Goal: Use online tool/utility: Use online tool/utility

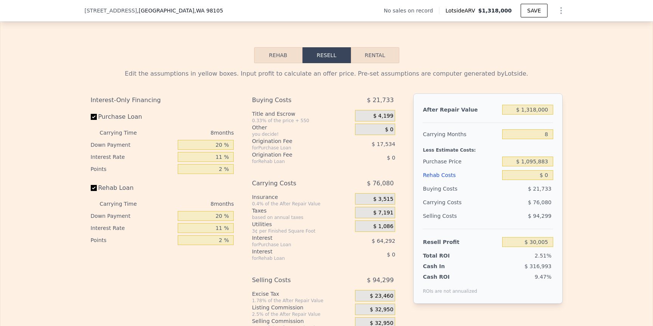
scroll to position [1099, 0]
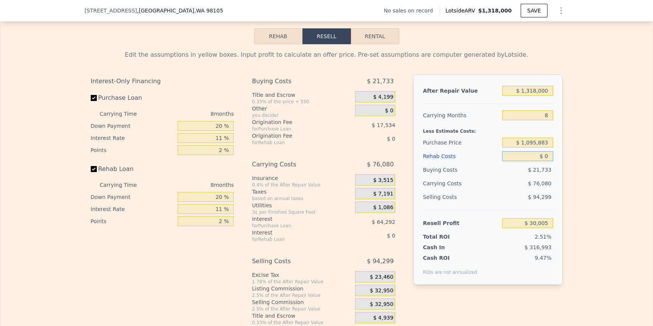
drag, startPoint x: 518, startPoint y: 169, endPoint x: 550, endPoint y: 167, distance: 31.8
click at [550, 167] on div "After Repair Value $ 1,318,000 Carrying Months 8 Less Estimate Costs: Purchase …" at bounding box center [487, 179] width 149 height 210
type input "$ 350"
type input "$ 29,625"
type input "$ 3,500"
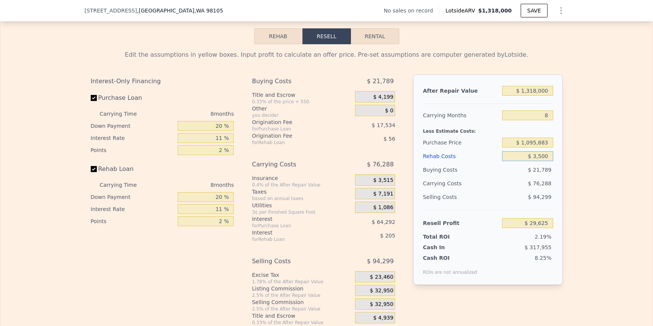
type input "$ 26,241"
type input "$ 35,000"
type input "-$ 7,611"
type input "$ 350,000"
type input "-$ 346,131"
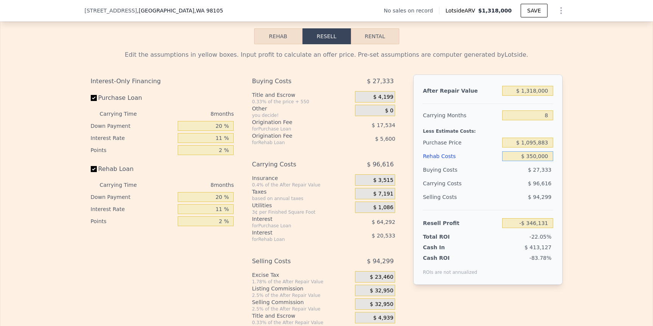
type input "$ 350,000"
type input "$ 1"
type input "-$ 1,566,866"
type input "$ 13"
type input "-$ 1,566,854"
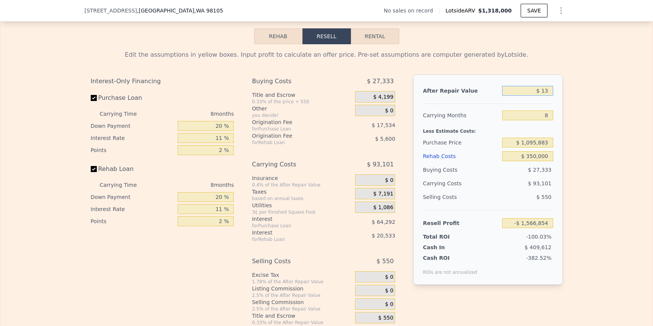
type input "$ 130"
type input "-$ 1,566,745"
type input "$ 1,300"
type input "-$ 1,565,663"
type input "$ 13,000"
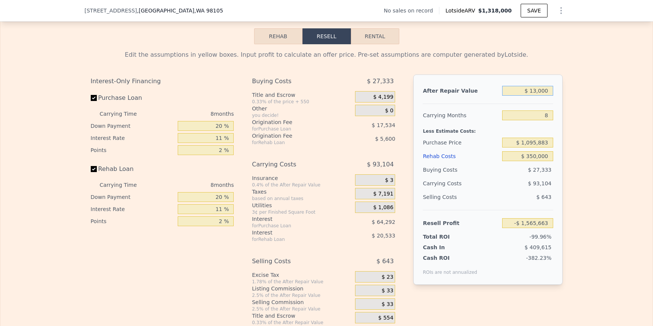
type input "-$ 1,554,826"
type input "$ 130,000"
type input "-$ 1,446,461"
type input "$ 1,300,000"
type input "-$ 362,803"
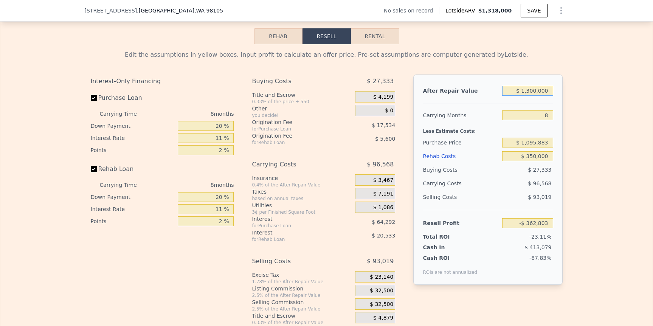
type input "$ 1,300,000"
type input "12"
type input "-$ 411,088"
type input "12"
type input "$ 100,000"
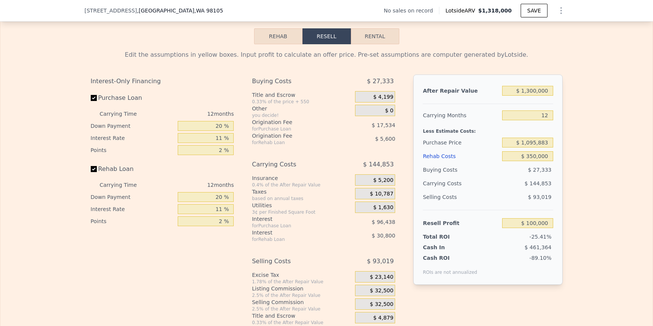
type input "$ 634,325"
click at [530, 96] on input "$ 1,300,000" at bounding box center [527, 91] width 51 height 10
type input "$ 150"
type input "-$ 1,102,316"
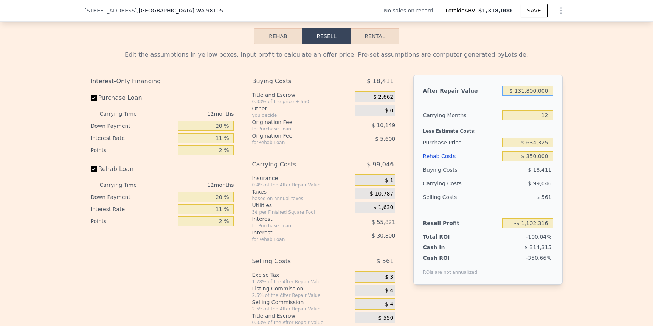
type input "$ 1,318,000,000"
type input "8"
type input "$ 0"
type input "-$ 1,102,193"
type input "$ 13,180,000,000"
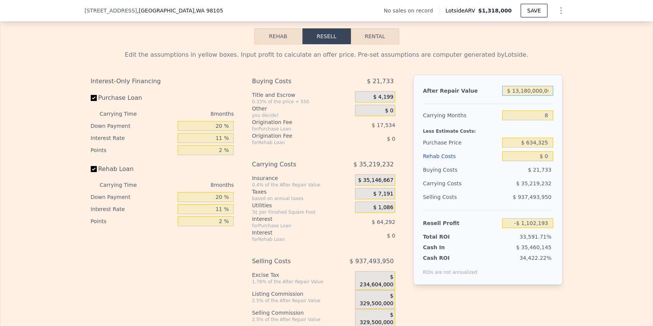
type input "$ 12,206,169,202"
type input "$ 15"
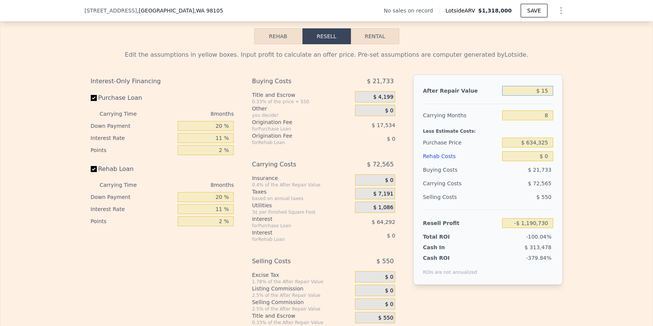
type input "-$ 1,190,716"
type input "$ 150"
type input "-$ 1,190,592"
type input "$ 1,500"
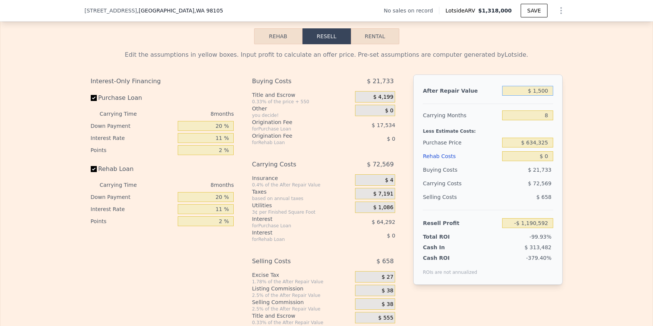
type input "-$ 1,189,343"
type input "$ 15,000"
type input "-$ 1,176,838"
type input "$ 150,000"
type input "-$ 1,051,801"
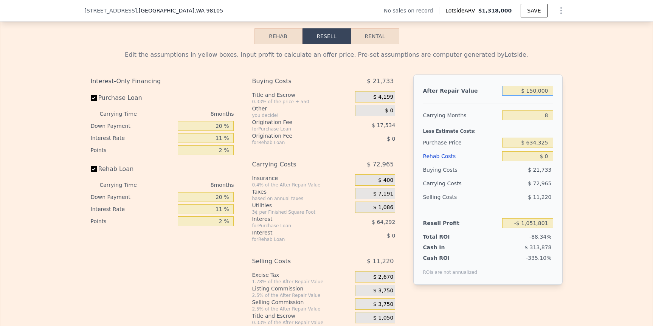
type input "$ 1,500,000"
type input "$ 198,574"
type input "$ 1,500,000"
type input "12"
type input "$ 160,290"
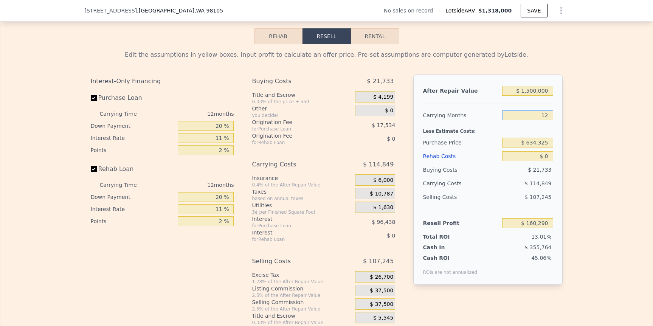
type input "12"
type input "$ 671,378"
type input "$ 3"
type input "$ 671,375"
type input "$ 30"
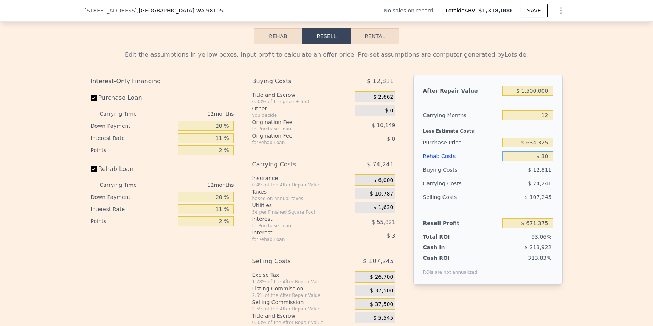
type input "$ 671,348"
type input "$ 300"
type input "$ 671,049"
type input "$ 3,000"
type input "$ 668,066"
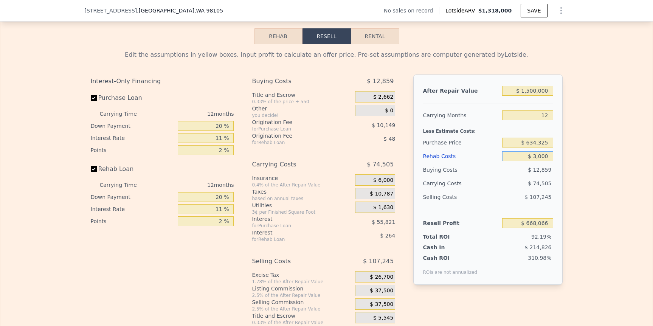
type input "$ 30,000"
type input "$ 638,258"
type input "$ 300,000"
type input "$ 340,178"
type input "$ 300,000"
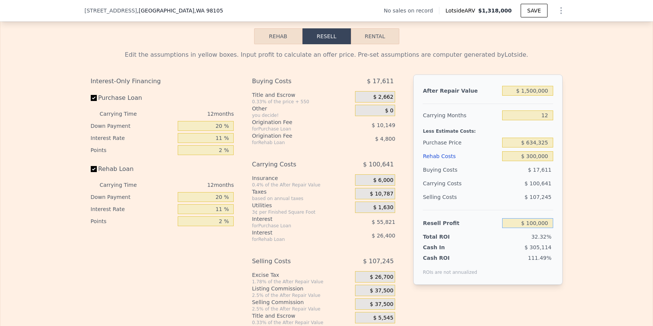
type input "$ 100,000"
type input "$ 851,229"
type input "$ 150,000"
type input "$ 806,075"
click at [526, 161] on input "$ 300,000" at bounding box center [527, 156] width 51 height 10
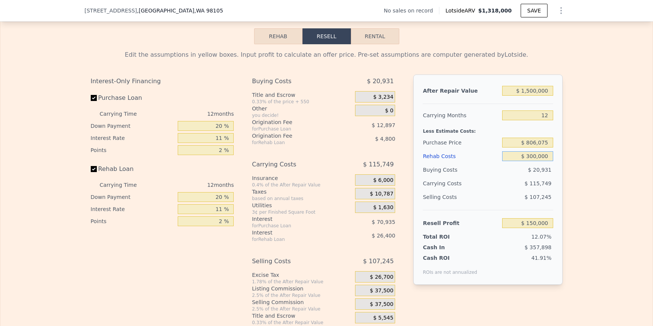
click at [526, 161] on input "$ 300,000" at bounding box center [527, 156] width 51 height 10
click at [532, 161] on input "$ 300,000" at bounding box center [527, 156] width 51 height 10
type input "$ 1,318,000"
type input "8"
type input "$ 0"
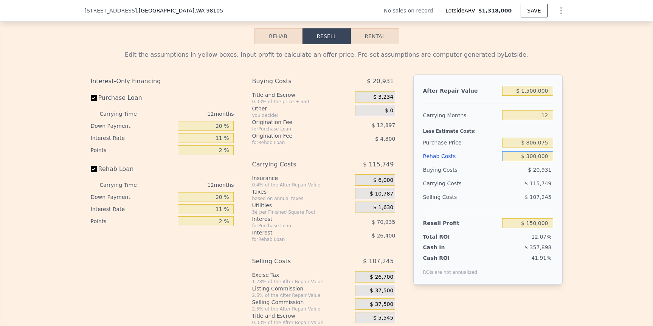
type input "$ 30,005"
type input "$ 03"
type input "$ 30,002"
type input "$ 035"
type input "$ 29,969"
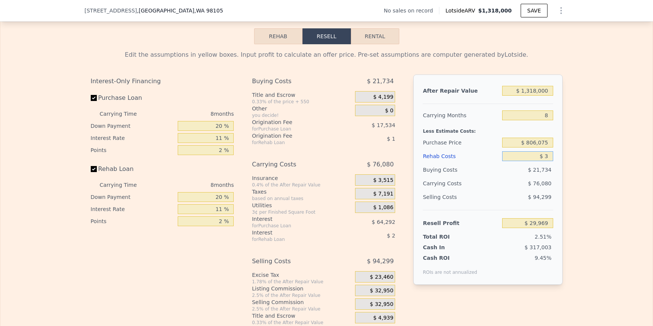
type input "$ 35"
type input "$ 29,969"
type input "$ 350"
type input "$ 29,625"
type input "$ 3,500"
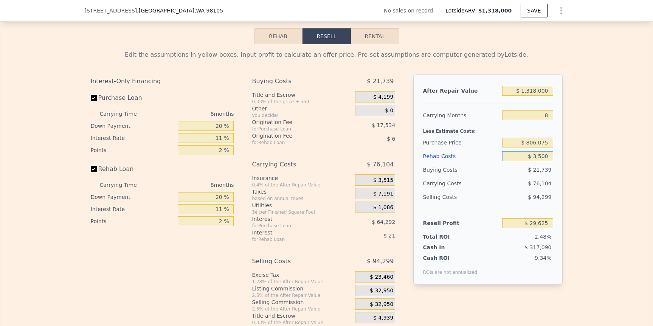
type input "$ 26,241"
type input "$ 35,000"
type input "-$ 7,611"
type input "$ 350,000"
type input "-$ 346,131"
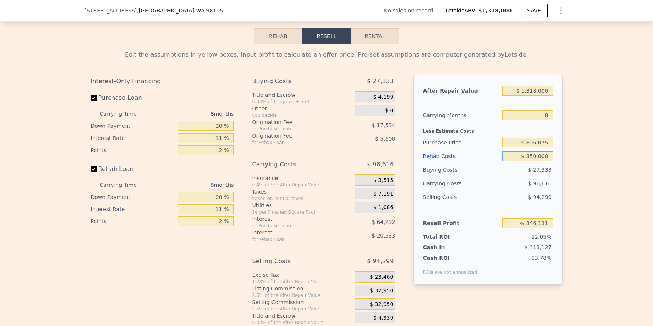
type input "$ 350,000"
type input "-$ 33,721"
type input "$ 1"
type input "-$ 1,254,456"
type input "$ 15"
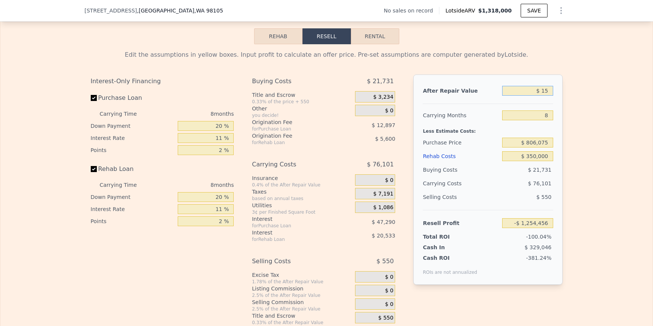
type input "-$ 1,254,442"
type input "$ 150"
type input "-$ 1,254,318"
type input "$ 1,500"
type input "-$ 1,253,069"
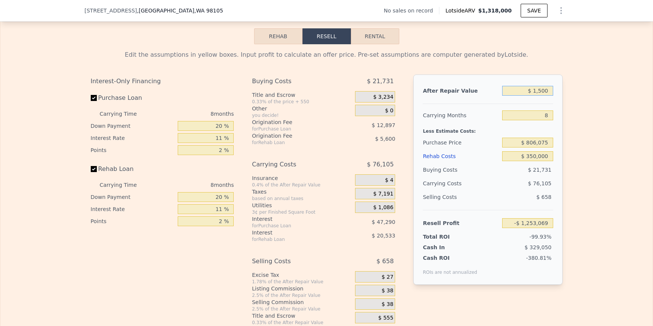
type input "$ 15,000"
type input "-$ 1,240,564"
type input "$ 150,000"
type input "-$ 1,115,527"
type input "$ 1,500,000"
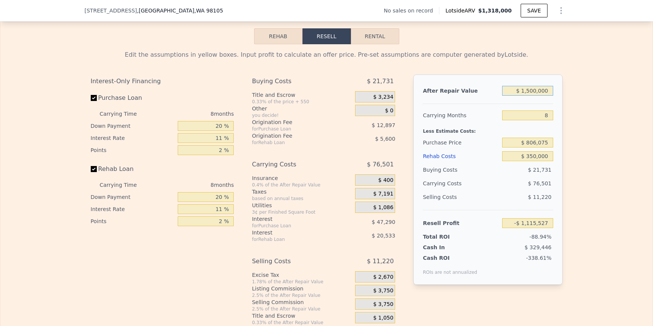
type input "$ 134,848"
type input "$ 1,500,000"
type input "12"
type input "$ 125,000"
type input "$ 778,798"
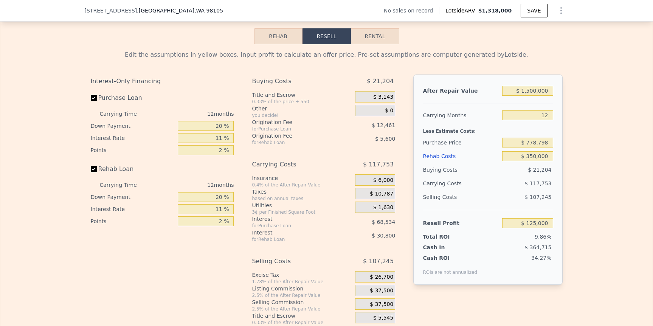
type input "$ 1,318,000"
type input "8"
type input "$ 0"
type input "$ 30,005"
